Goal: Task Accomplishment & Management: Complete application form

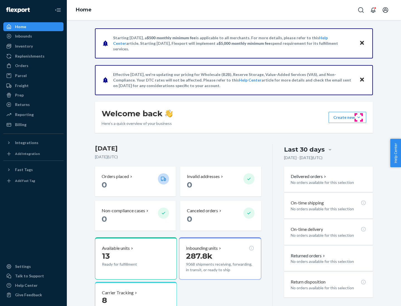
click at [359, 117] on button "Create new Create new inbound Create new order Create new product" at bounding box center [348, 117] width 38 height 11
click at [33, 36] on div "Inbounds" at bounding box center [33, 36] width 59 height 8
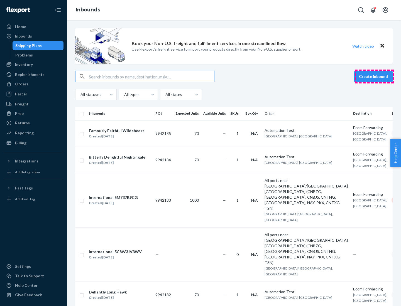
click at [374, 77] on button "Create inbound" at bounding box center [373, 76] width 38 height 11
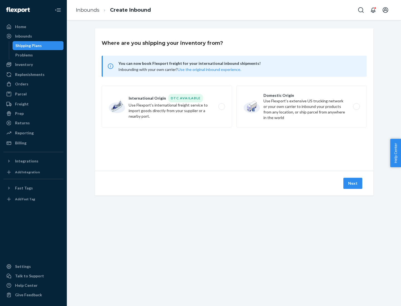
click at [302, 107] on label "Domestic Origin Use Flexport’s extensive US trucking network or your own carrie…" at bounding box center [301, 107] width 130 height 42
click at [356, 107] on input "Domestic Origin Use Flexport’s extensive US trucking network or your own carrie…" at bounding box center [358, 107] width 4 height 4
radio input "true"
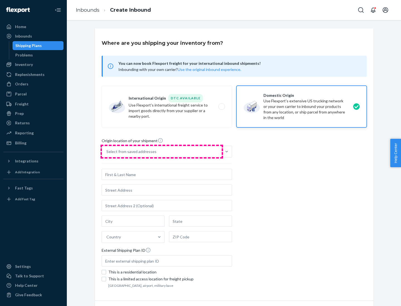
click at [162, 152] on div "Select from saved addresses" at bounding box center [162, 151] width 120 height 11
click at [107, 152] on input "Select from saved addresses" at bounding box center [106, 152] width 1 height 6
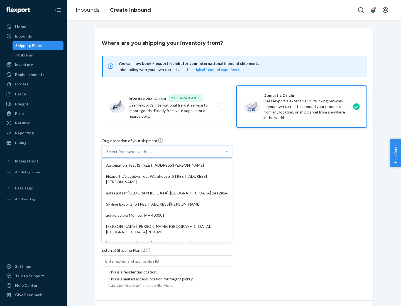
scroll to position [2, 0]
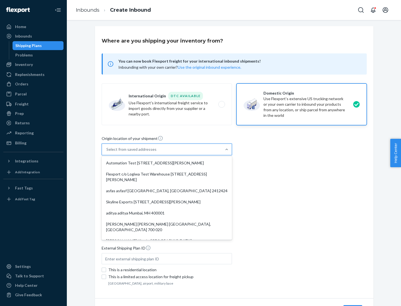
click at [167, 163] on div "Automation Test [STREET_ADDRESS][PERSON_NAME]" at bounding box center [167, 163] width 128 height 11
click at [107, 152] on input "option Automation Test [STREET_ADDRESS][PERSON_NAME]. 9 results available. Use …" at bounding box center [106, 150] width 1 height 6
type input "Automation Test"
type input "9th Floor"
type input "[GEOGRAPHIC_DATA]"
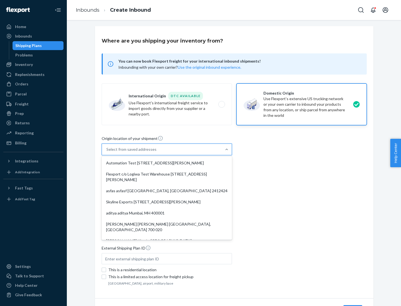
type input "CA"
type input "94104"
type input "[STREET_ADDRESS][PERSON_NAME]"
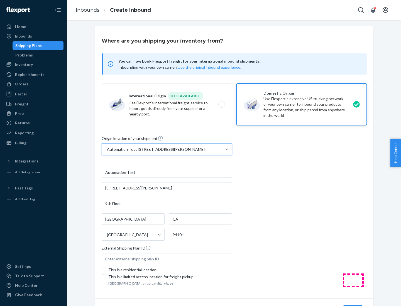
scroll to position [33, 0]
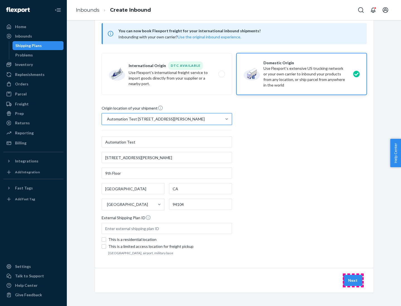
click at [353, 281] on button "Next" at bounding box center [352, 280] width 19 height 11
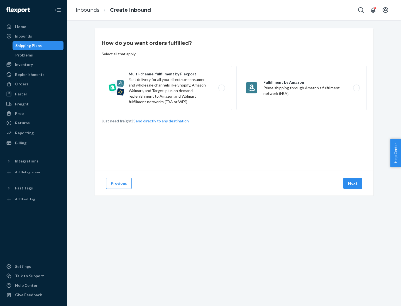
click at [167, 88] on label "Multi-channel fulfillment by Flexport Fast delivery for all your direct-to-cons…" at bounding box center [167, 88] width 130 height 45
click at [221, 88] on input "Multi-channel fulfillment by Flexport Fast delivery for all your direct-to-cons…" at bounding box center [223, 88] width 4 height 4
radio input "true"
click at [353, 183] on button "Next" at bounding box center [352, 183] width 19 height 11
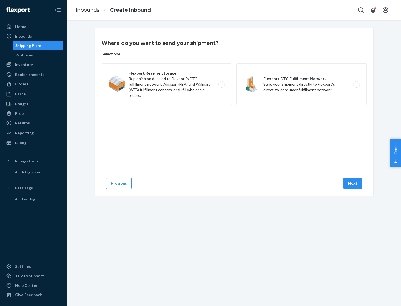
click at [302, 84] on label "Flexport DTC Fulfillment Network Send your shipment directly to Flexport's dire…" at bounding box center [301, 84] width 130 height 42
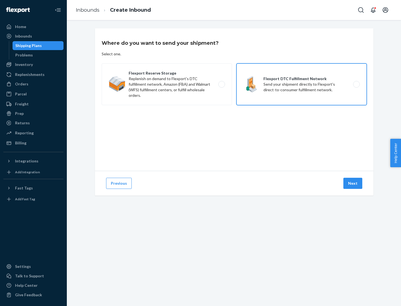
click at [356, 84] on input "Flexport DTC Fulfillment Network Send your shipment directly to Flexport's dire…" at bounding box center [358, 85] width 4 height 4
radio input "true"
click at [353, 183] on button "Next" at bounding box center [352, 183] width 19 height 11
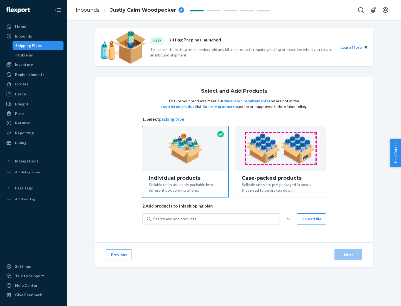
click at [281, 149] on img at bounding box center [280, 148] width 69 height 31
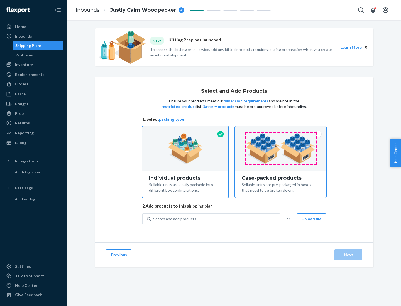
click at [281, 130] on input "Case-packed products Sellable units are pre-packaged in boxes that need to be b…" at bounding box center [281, 128] width 4 height 4
radio input "true"
radio input "false"
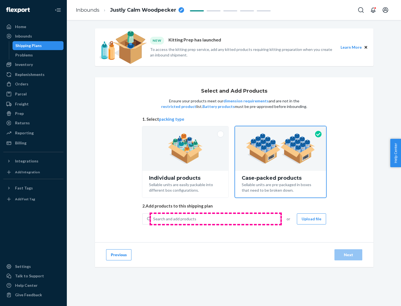
click at [215, 219] on div "Search and add products" at bounding box center [215, 219] width 129 height 10
click at [154, 219] on input "Search and add products" at bounding box center [153, 219] width 1 height 6
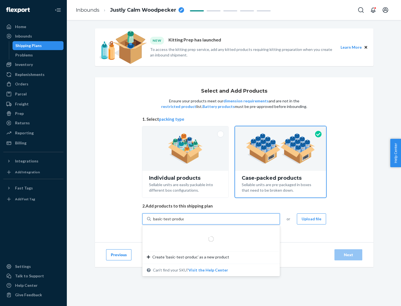
type input "basic-test-product-1"
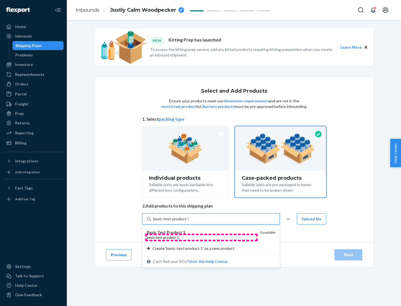
click at [201, 237] on div "basic - test - product - 1" at bounding box center [201, 237] width 109 height 5
click at [189, 222] on input "basic-test-product-1" at bounding box center [171, 219] width 36 height 6
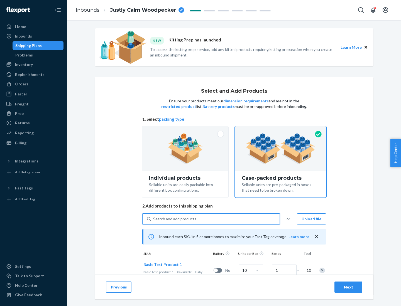
scroll to position [20, 0]
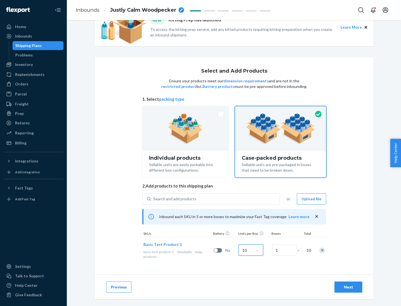
type input "10"
type input "7"
click at [348, 287] on div "Next" at bounding box center [348, 288] width 18 height 6
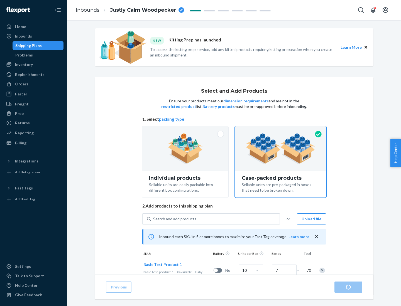
radio input "true"
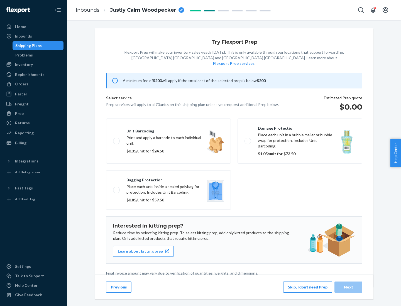
scroll to position [1, 0]
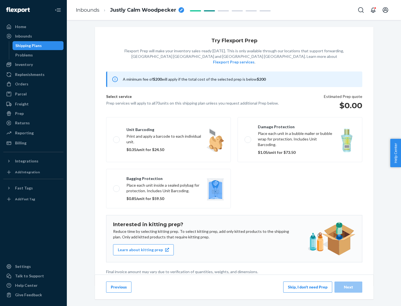
click at [308, 287] on button "Skip, I don't need Prep" at bounding box center [307, 287] width 49 height 11
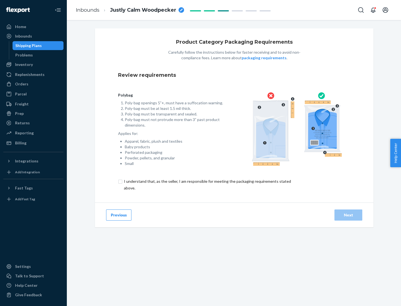
click at [207, 185] on input "checkbox" at bounding box center [210, 184] width 185 height 13
checkbox input "true"
click at [348, 215] on div "Next" at bounding box center [348, 215] width 18 height 6
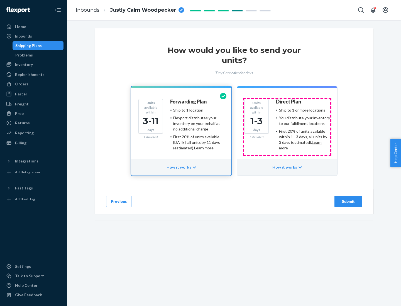
click at [287, 127] on ul "Ship to 1 or more locations You distribute your inventory to our fulfillment lo…" at bounding box center [303, 128] width 54 height 43
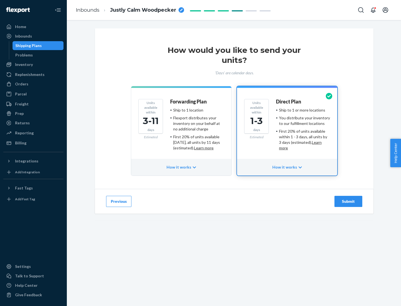
click at [348, 202] on div "Submit" at bounding box center [348, 202] width 18 height 6
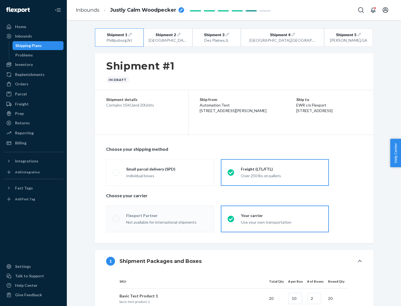
radio input "true"
radio input "false"
radio input "true"
radio input "false"
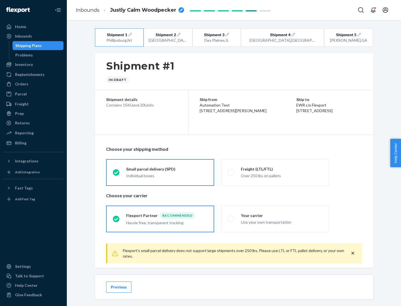
scroll to position [6, 0]
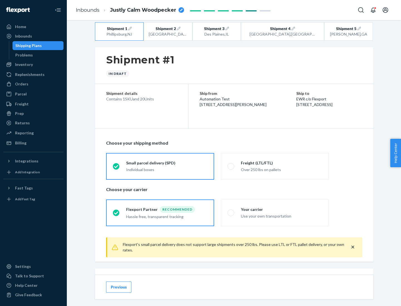
click at [281, 163] on div "Freight (LTL/FTL)" at bounding box center [281, 163] width 81 height 6
click at [231, 165] on input "Freight (LTL/FTL) Over 250 lbs on pallets" at bounding box center [229, 167] width 4 height 4
radio input "true"
radio input "false"
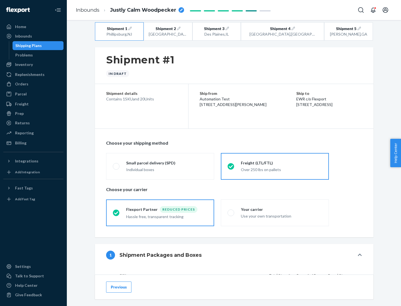
scroll to position [53, 0]
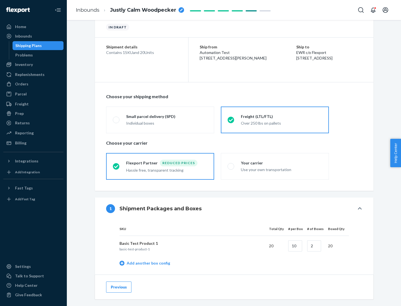
click at [281, 163] on div "Your carrier" at bounding box center [281, 163] width 81 height 6
click at [231, 165] on input "Your carrier Use your own transportation" at bounding box center [229, 167] width 4 height 4
radio input "true"
radio input "false"
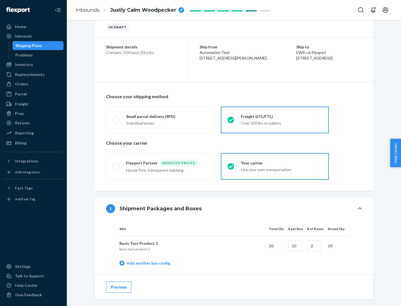
scroll to position [176, 0]
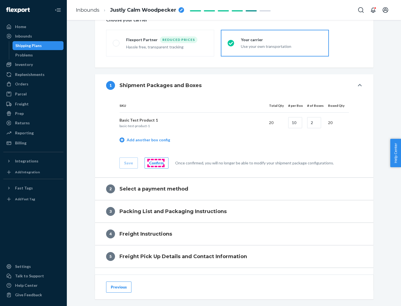
click at [156, 163] on div "Confirm" at bounding box center [156, 163] width 14 height 6
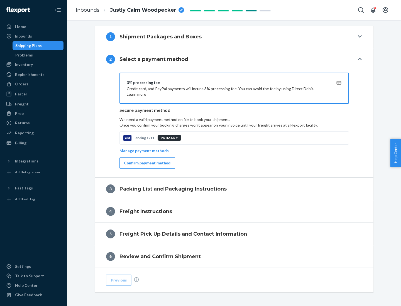
click at [147, 163] on div "Confirm payment method" at bounding box center [147, 163] width 46 height 6
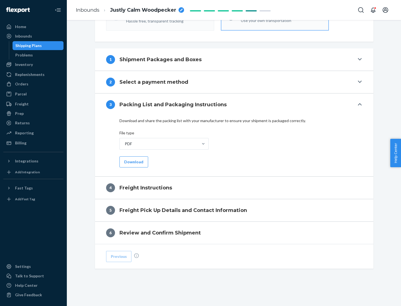
scroll to position [201, 0]
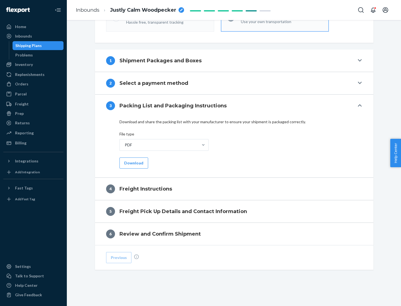
click at [133, 163] on button "Download" at bounding box center [133, 163] width 29 height 11
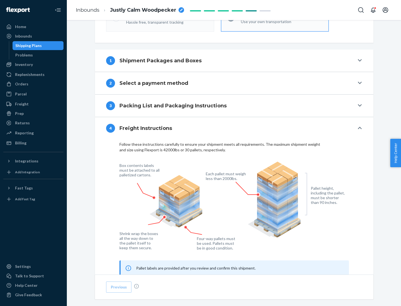
scroll to position [337, 0]
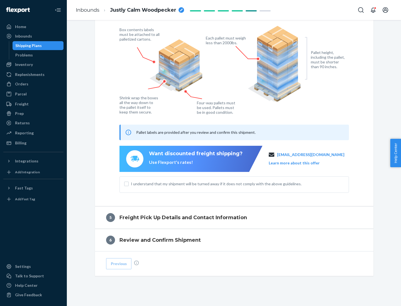
click at [301, 163] on button "Learn more about this offer" at bounding box center [294, 163] width 51 height 6
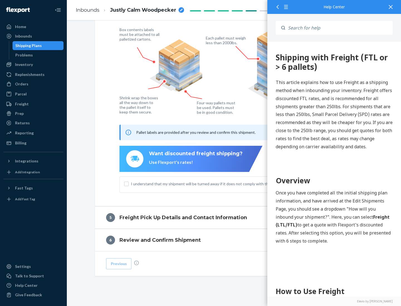
scroll to position [0, 0]
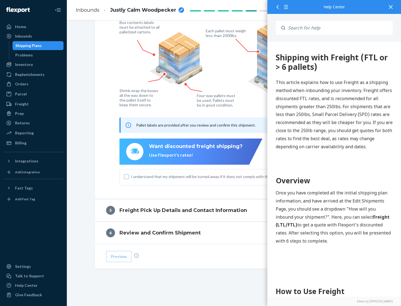
click at [126, 177] on input "I understand that my shipment will be turned away if it does not comply with th…" at bounding box center [126, 177] width 4 height 4
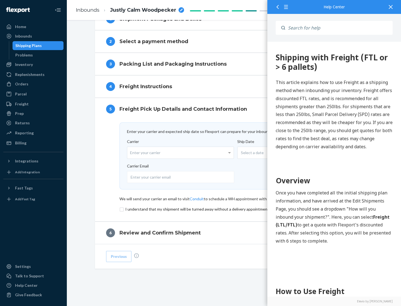
scroll to position [242, 0]
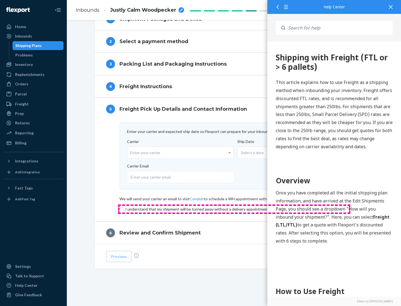
click at [234, 209] on input "checkbox" at bounding box center [233, 209] width 229 height 7
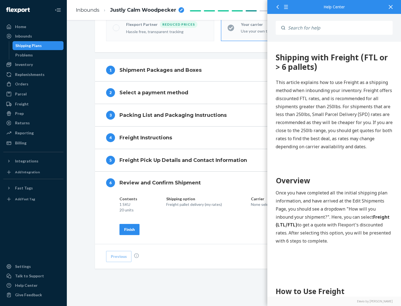
scroll to position [191, 0]
click at [129, 229] on div "Finish" at bounding box center [129, 230] width 11 height 6
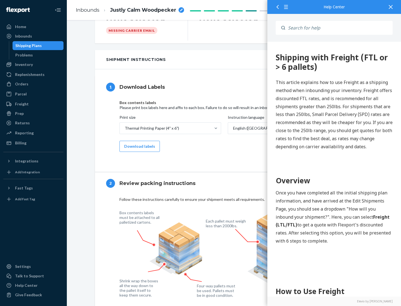
scroll to position [0, 0]
